Goal: Task Accomplishment & Management: Complete application form

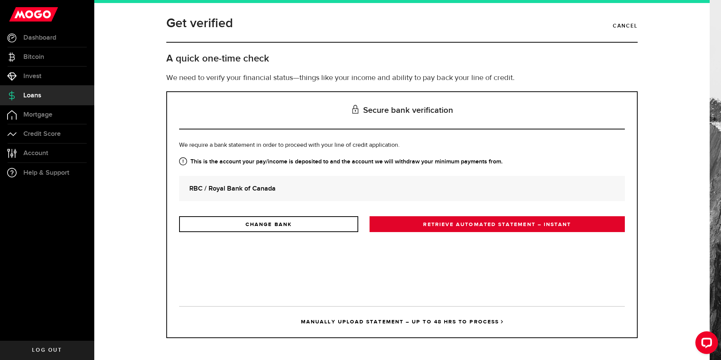
click at [441, 227] on link "RETRIEVE AUTOMATED STATEMENT – INSTANT" at bounding box center [497, 224] width 255 height 16
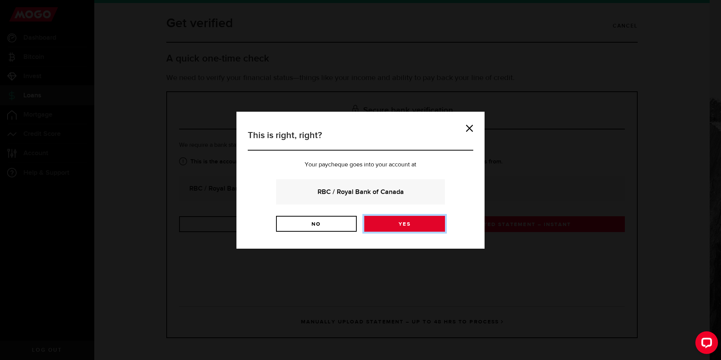
click at [398, 218] on link "Yes" at bounding box center [404, 224] width 81 height 16
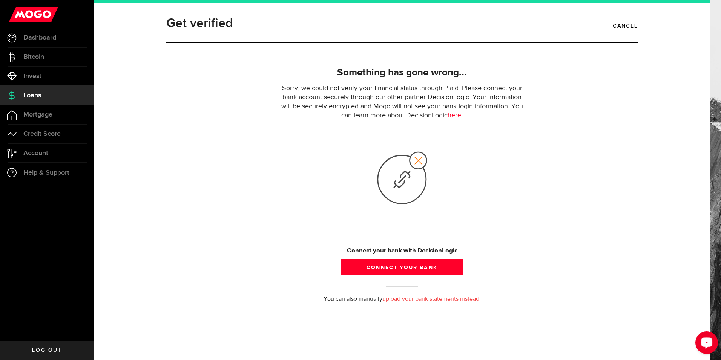
click at [708, 345] on div "Open LiveChat chat widget" at bounding box center [706, 342] width 13 height 13
click at [425, 296] on link "upload your bank statements instead." at bounding box center [431, 299] width 98 height 6
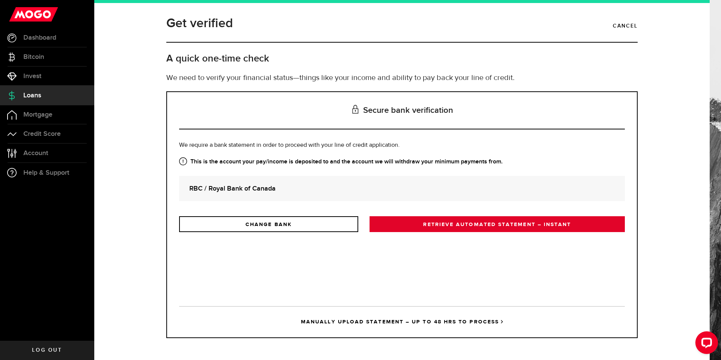
click at [443, 227] on link "RETRIEVE AUTOMATED STATEMENT – INSTANT" at bounding box center [497, 224] width 255 height 16
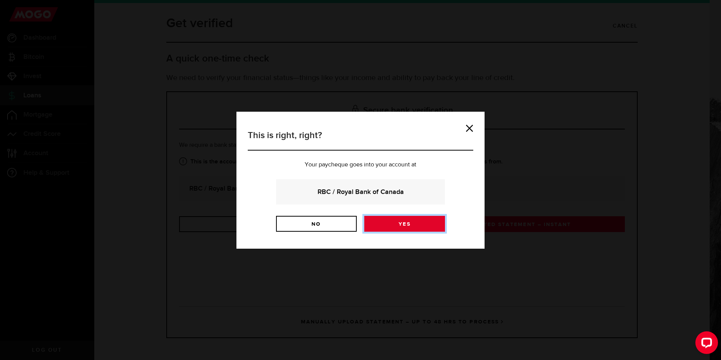
click at [444, 227] on link "Yes" at bounding box center [404, 224] width 81 height 16
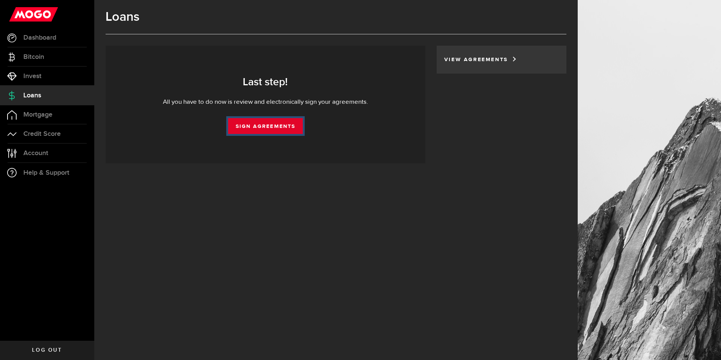
click at [262, 126] on link "Sign Agreements" at bounding box center [265, 126] width 75 height 16
click at [285, 126] on link "Sign Agreements" at bounding box center [265, 126] width 75 height 16
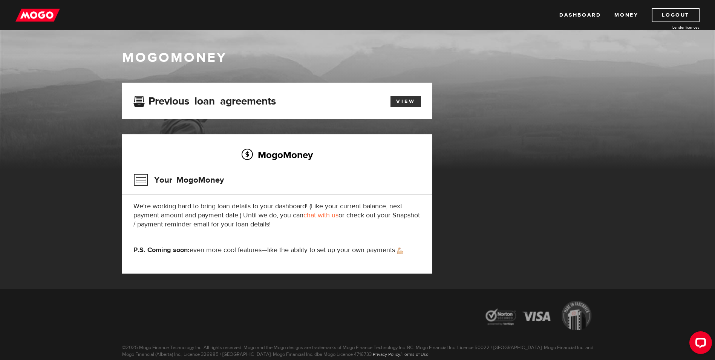
click at [406, 100] on link "View" at bounding box center [406, 101] width 31 height 11
click at [588, 15] on link "Dashboard" at bounding box center [580, 15] width 41 height 14
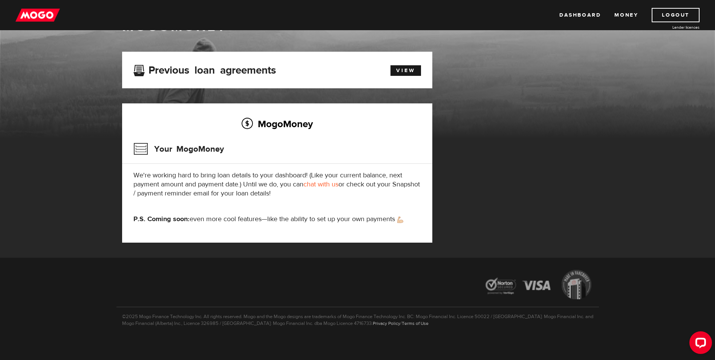
scroll to position [34, 0]
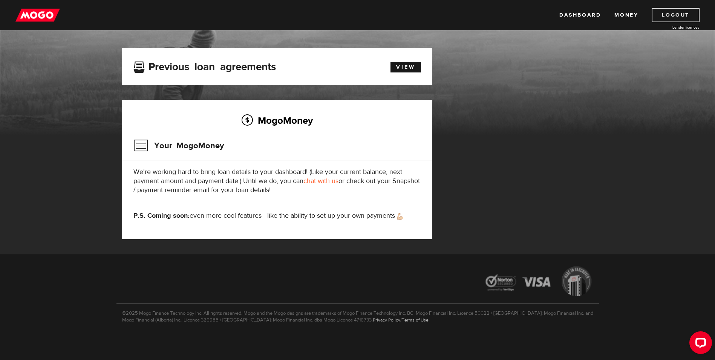
click at [683, 11] on link "Logout" at bounding box center [676, 15] width 48 height 14
